Goal: Find specific page/section: Find specific page/section

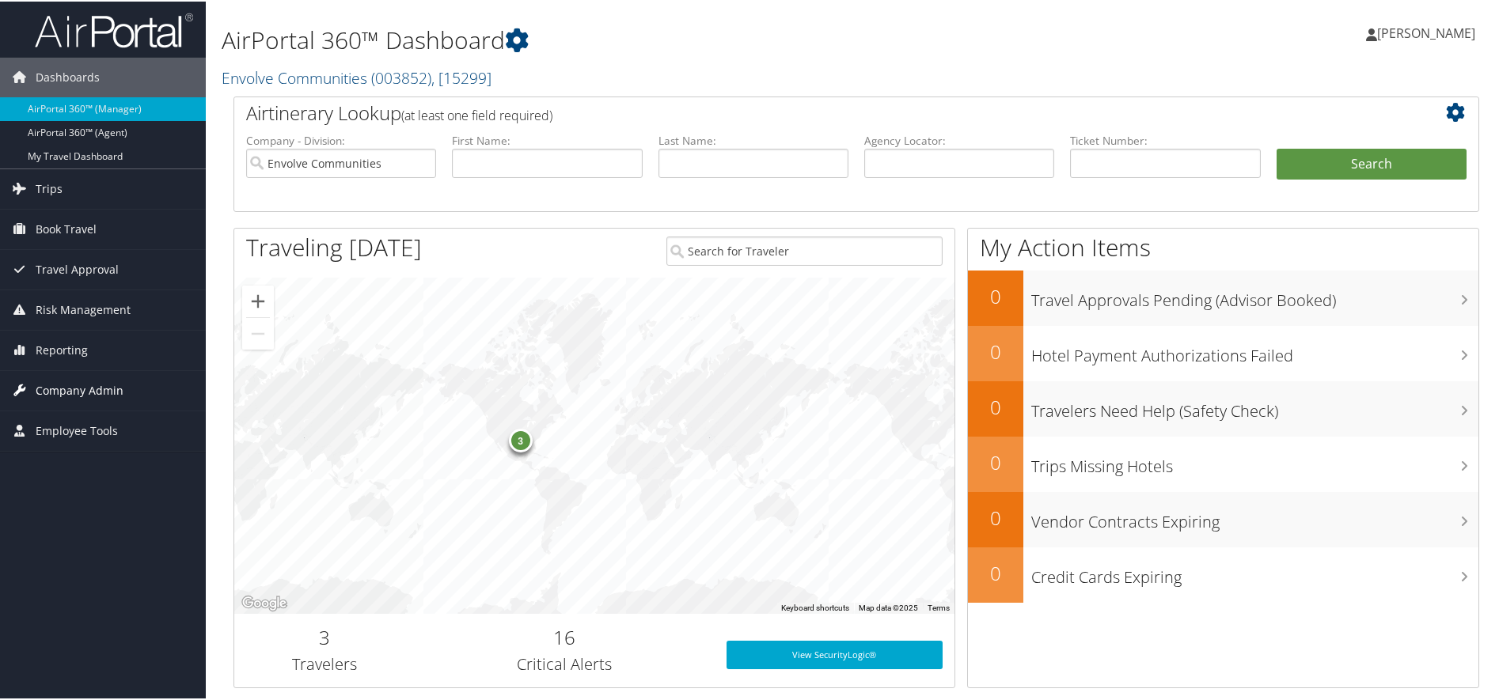
click at [95, 386] on span "Company Admin" at bounding box center [80, 390] width 88 height 40
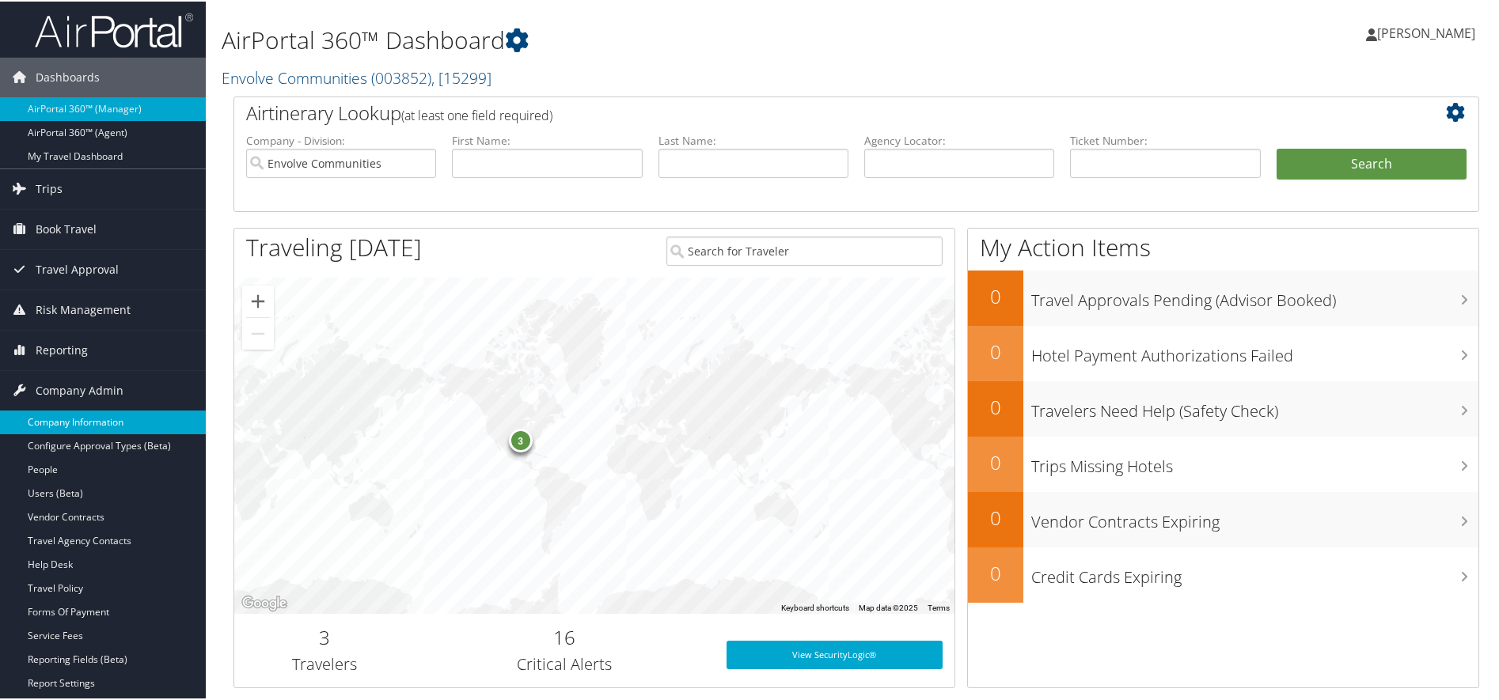
click at [101, 413] on link "Company Information" at bounding box center [103, 421] width 206 height 24
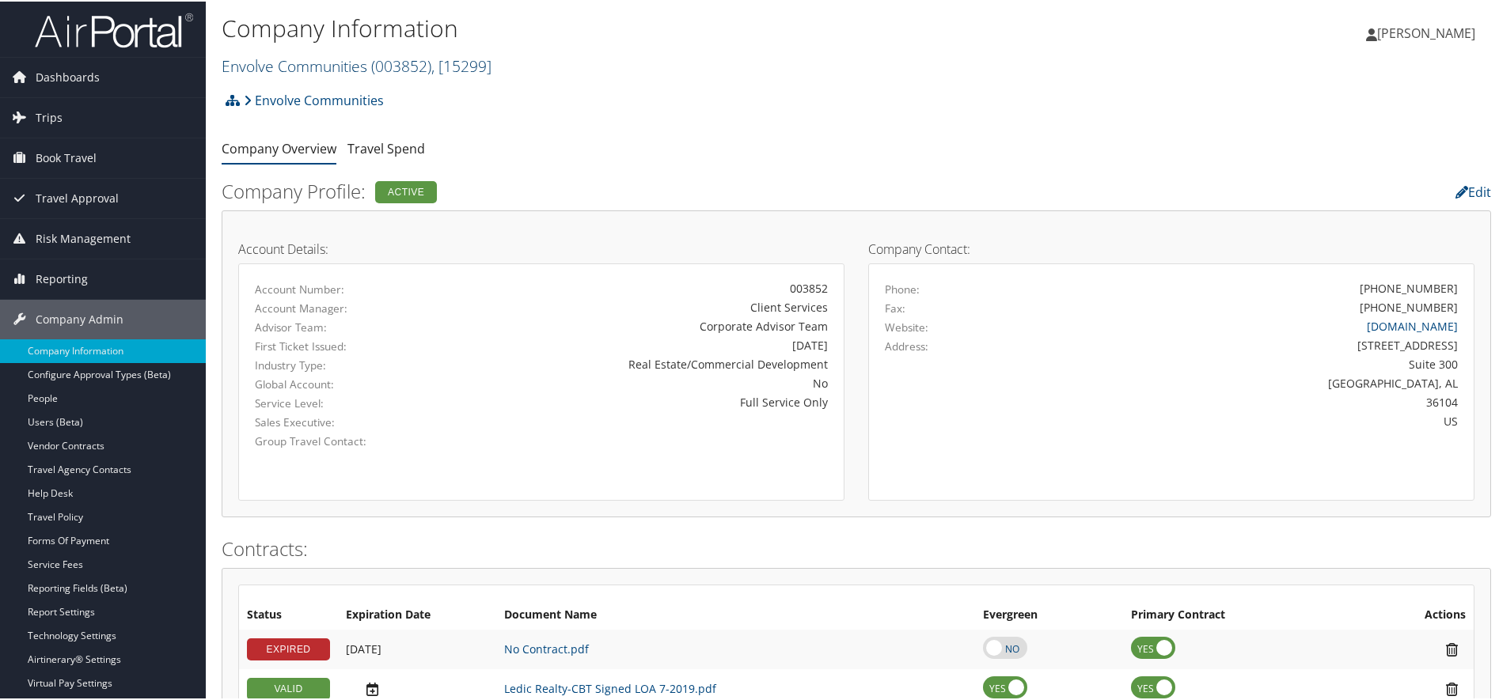
click at [302, 75] on link "Envolve Communities ( 003852 ) , [ 15299 ]" at bounding box center [357, 64] width 270 height 21
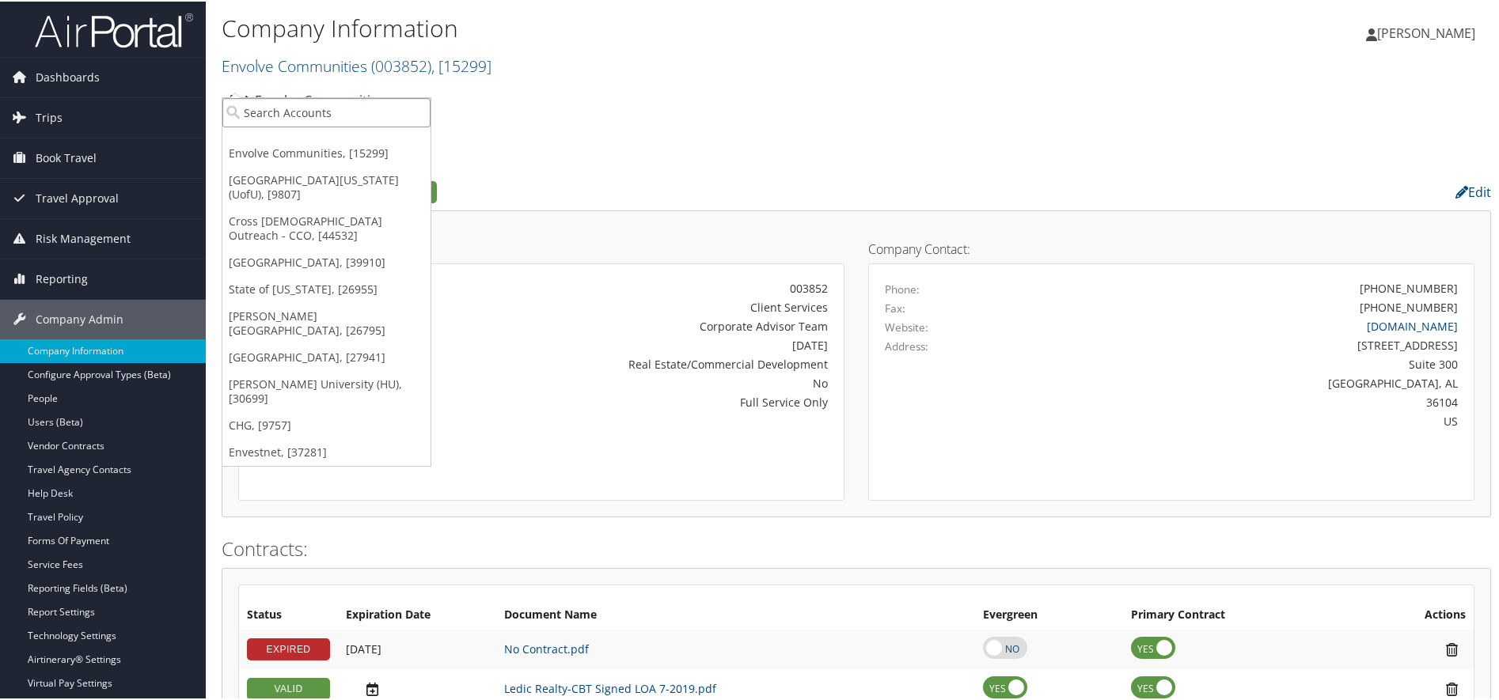
click at [293, 114] on input "search" at bounding box center [326, 111] width 208 height 29
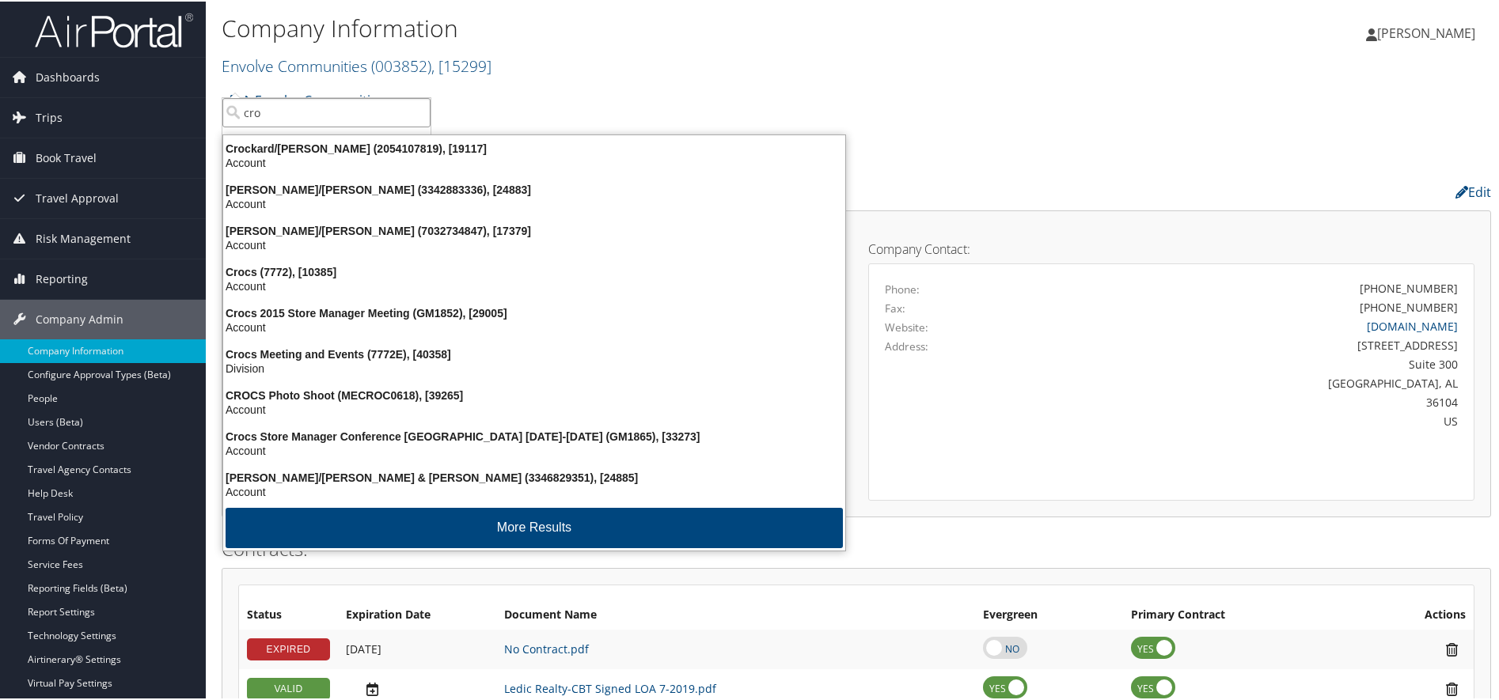
type input "croc"
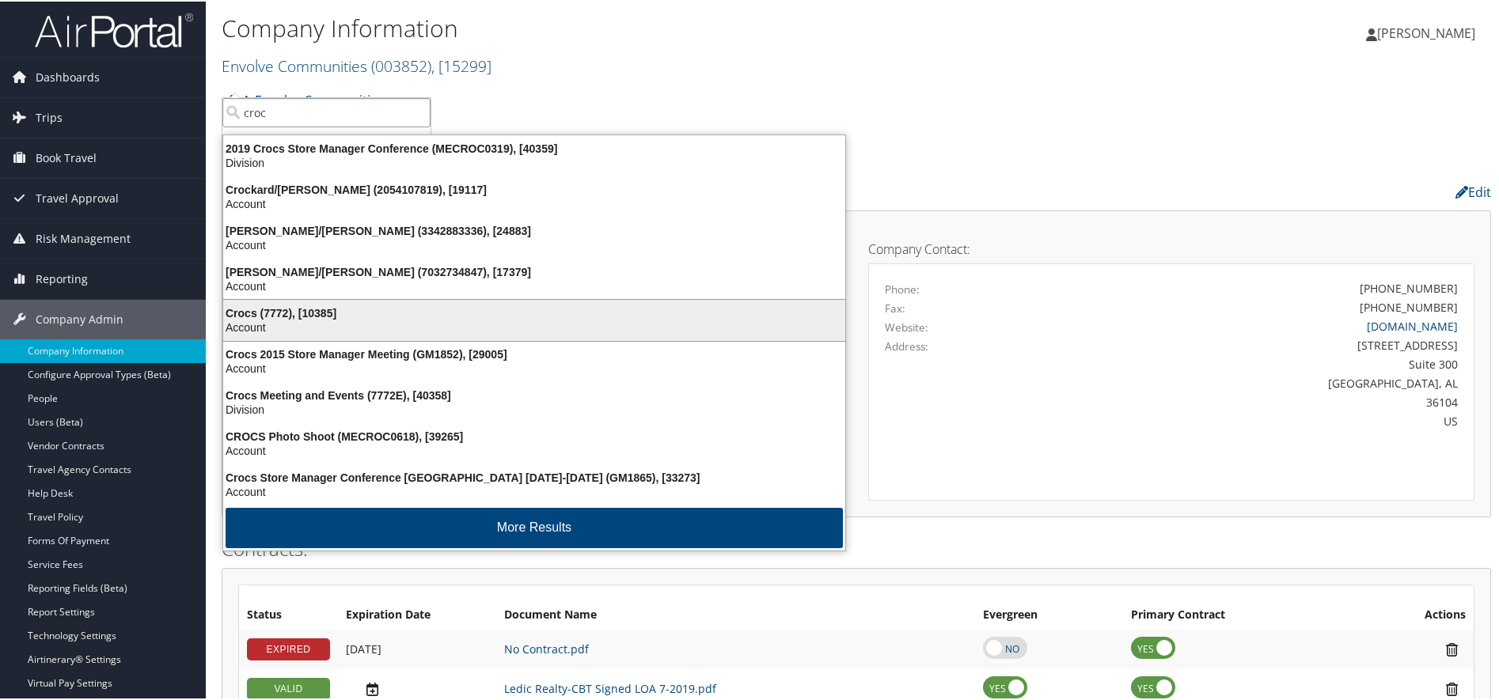
click at [271, 333] on div "Account" at bounding box center [534, 326] width 641 height 14
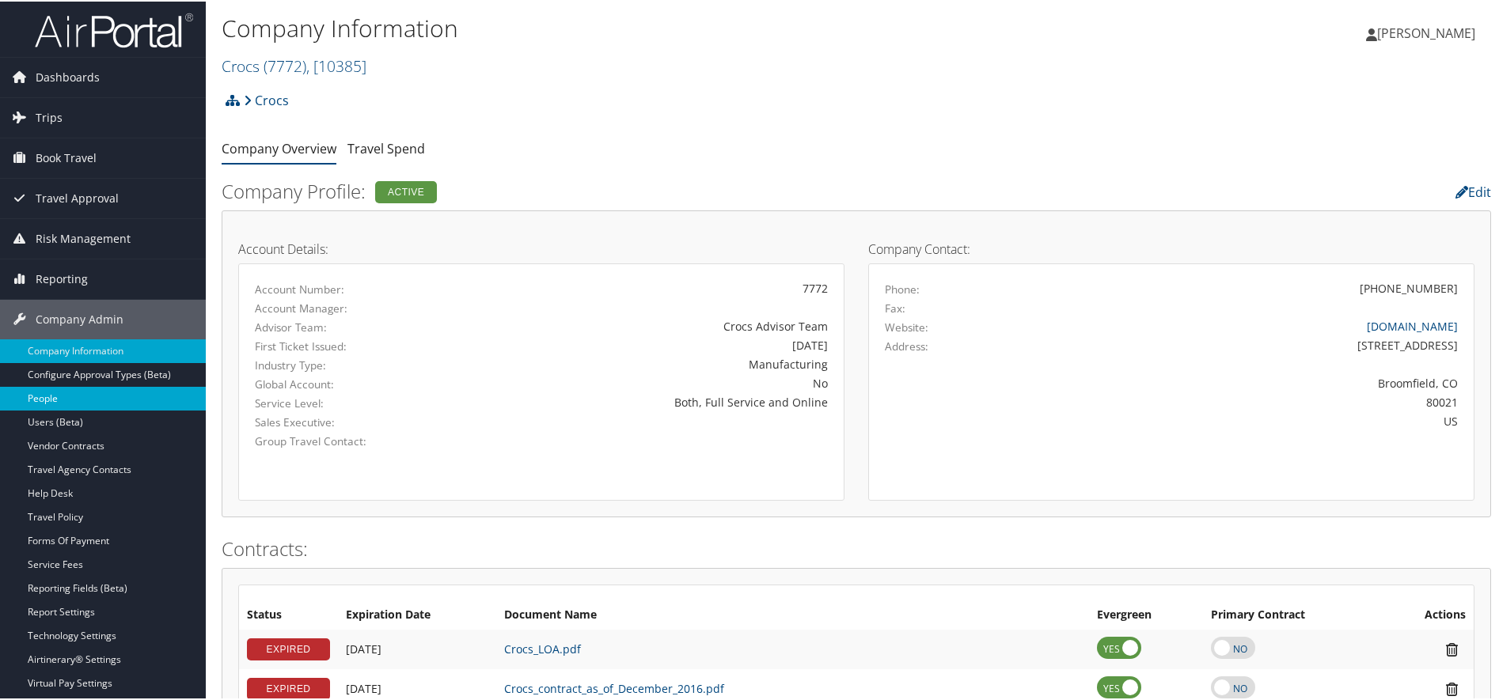
click at [44, 398] on link "People" at bounding box center [103, 397] width 206 height 24
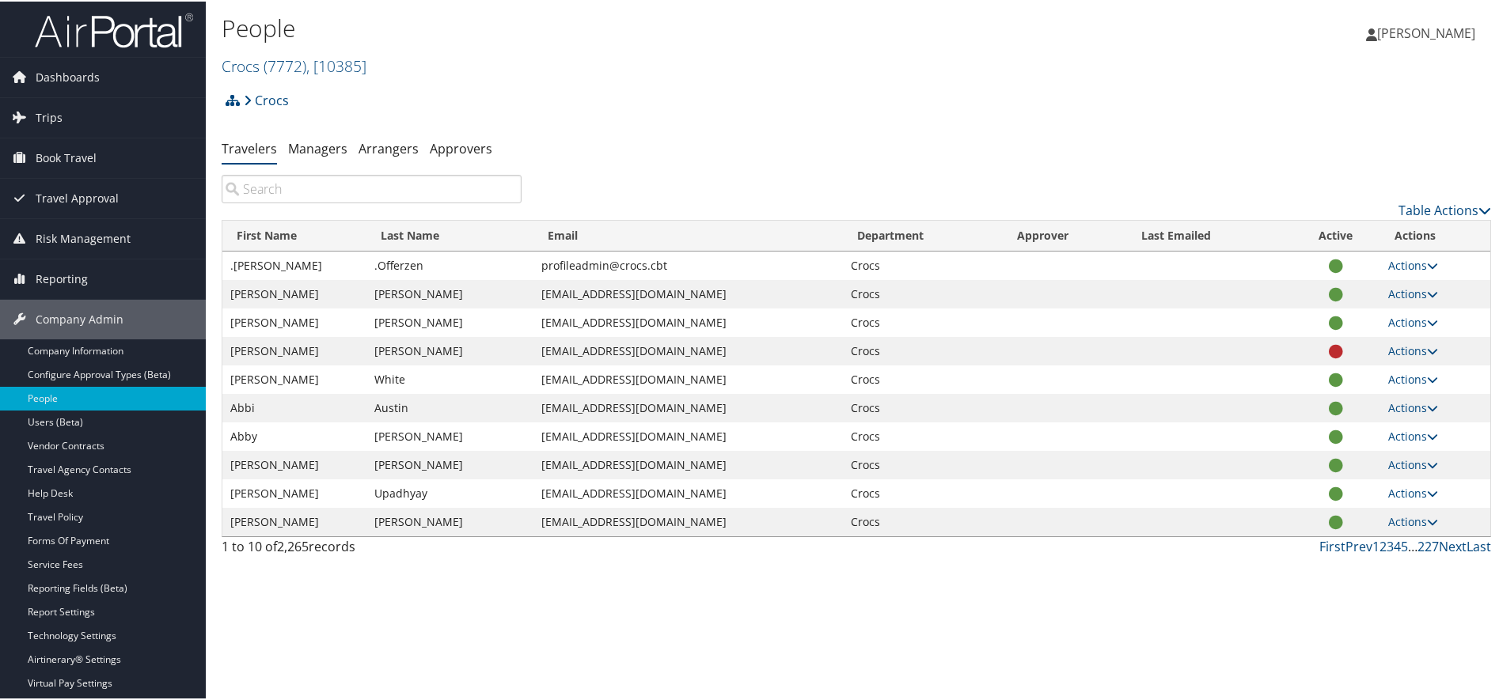
click at [289, 202] on input "search" at bounding box center [372, 187] width 300 height 28
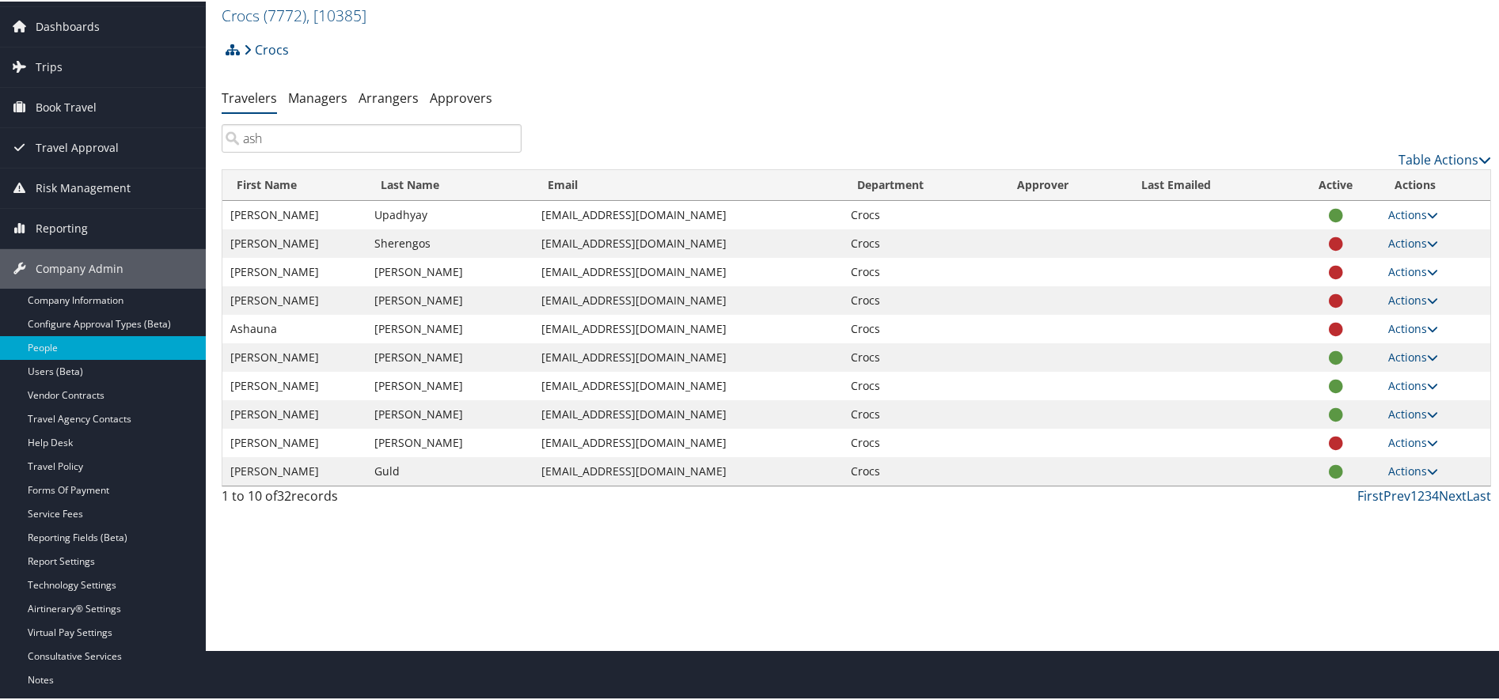
scroll to position [79, 0]
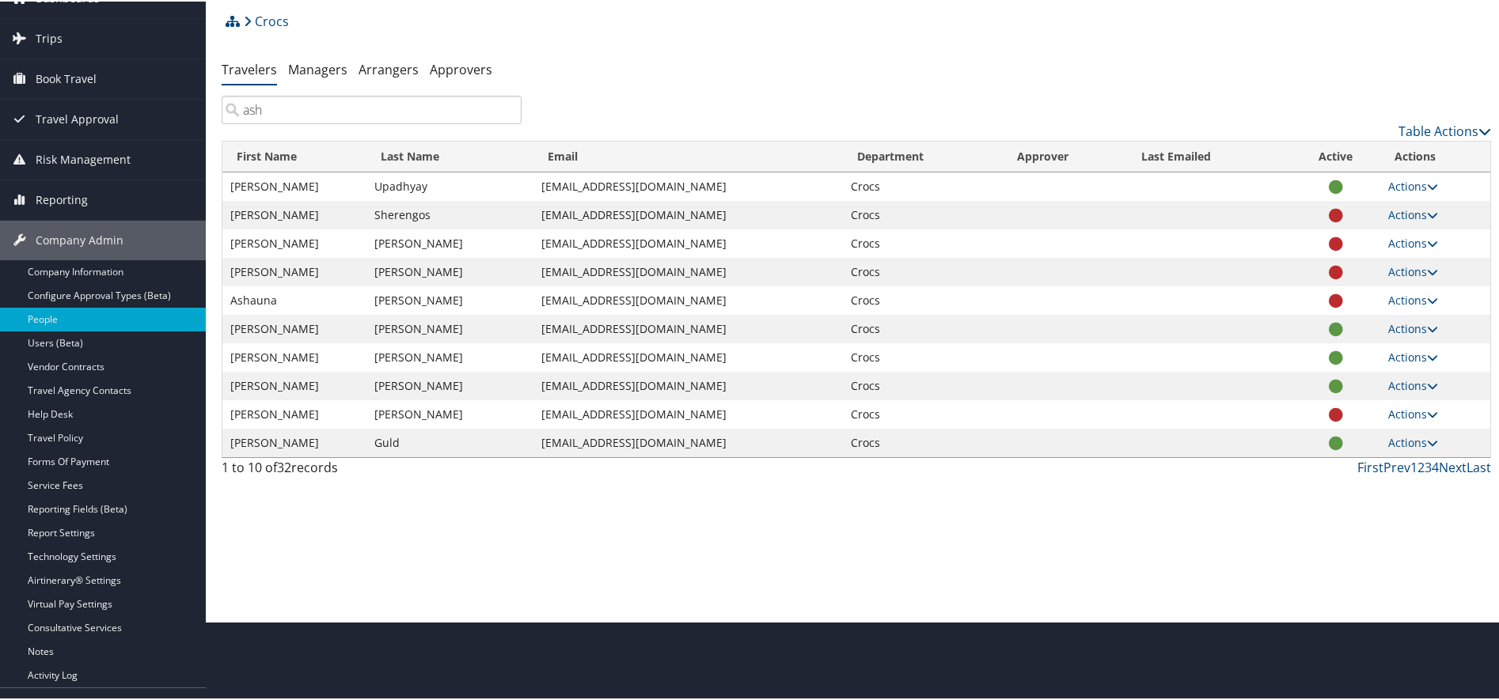
click at [272, 123] on input "ash" at bounding box center [372, 108] width 300 height 28
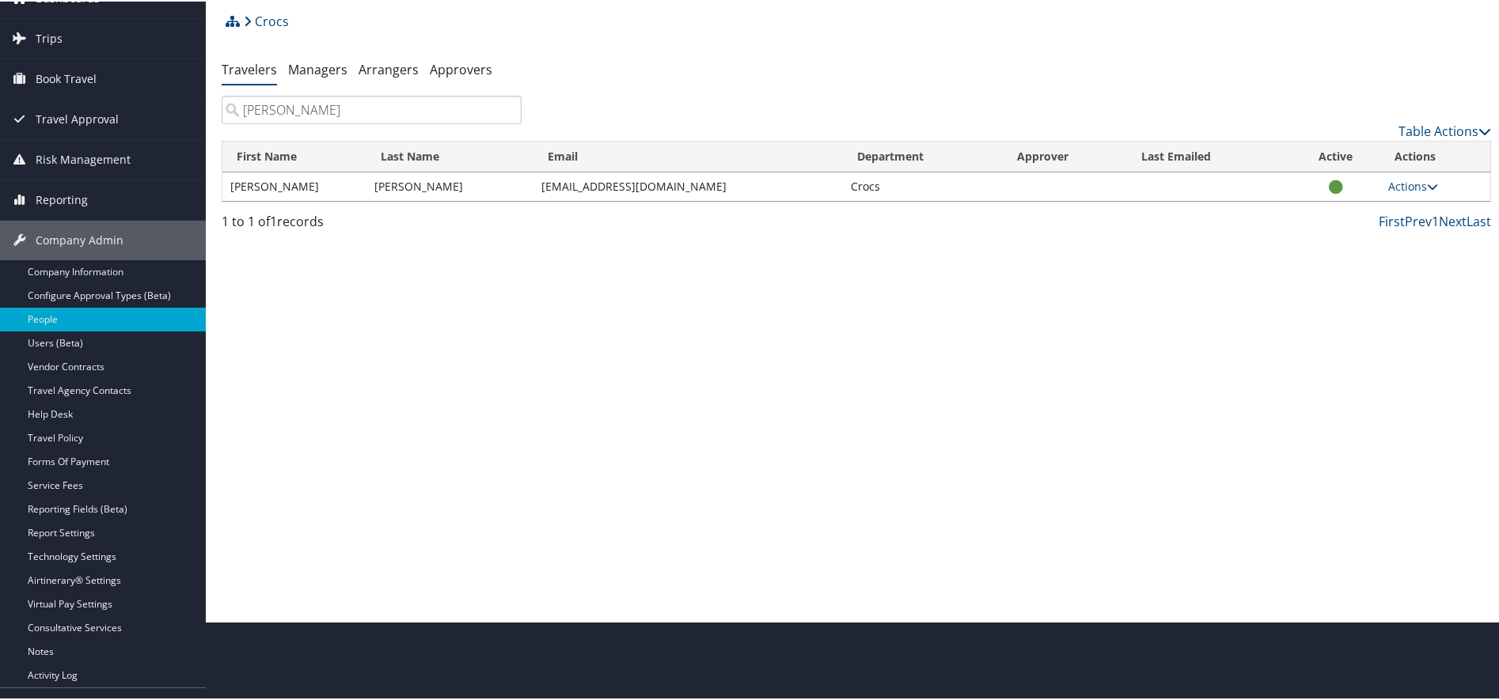
type input "ash Taylor"
